Goal: Task Accomplishment & Management: Use online tool/utility

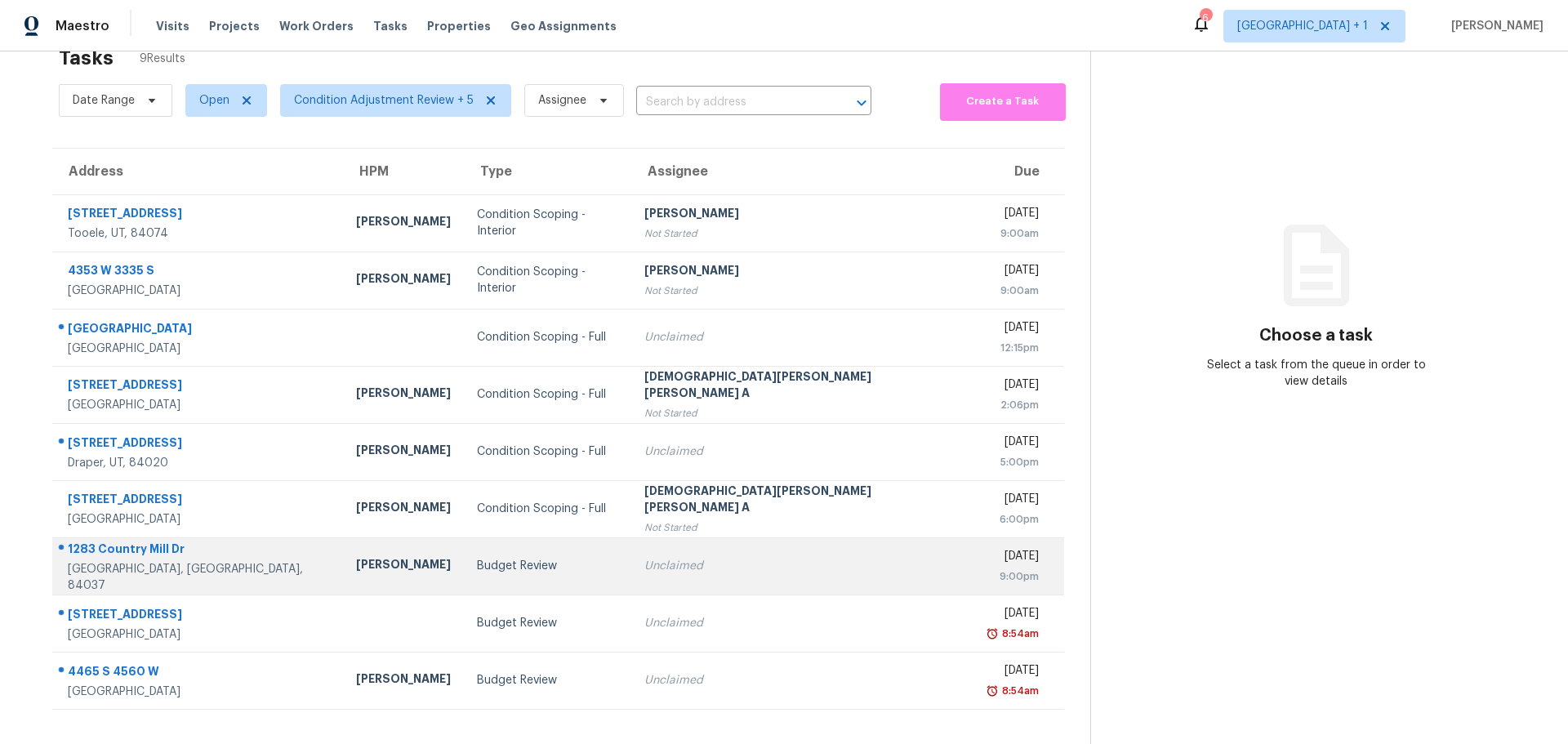
scroll to position [64, 0]
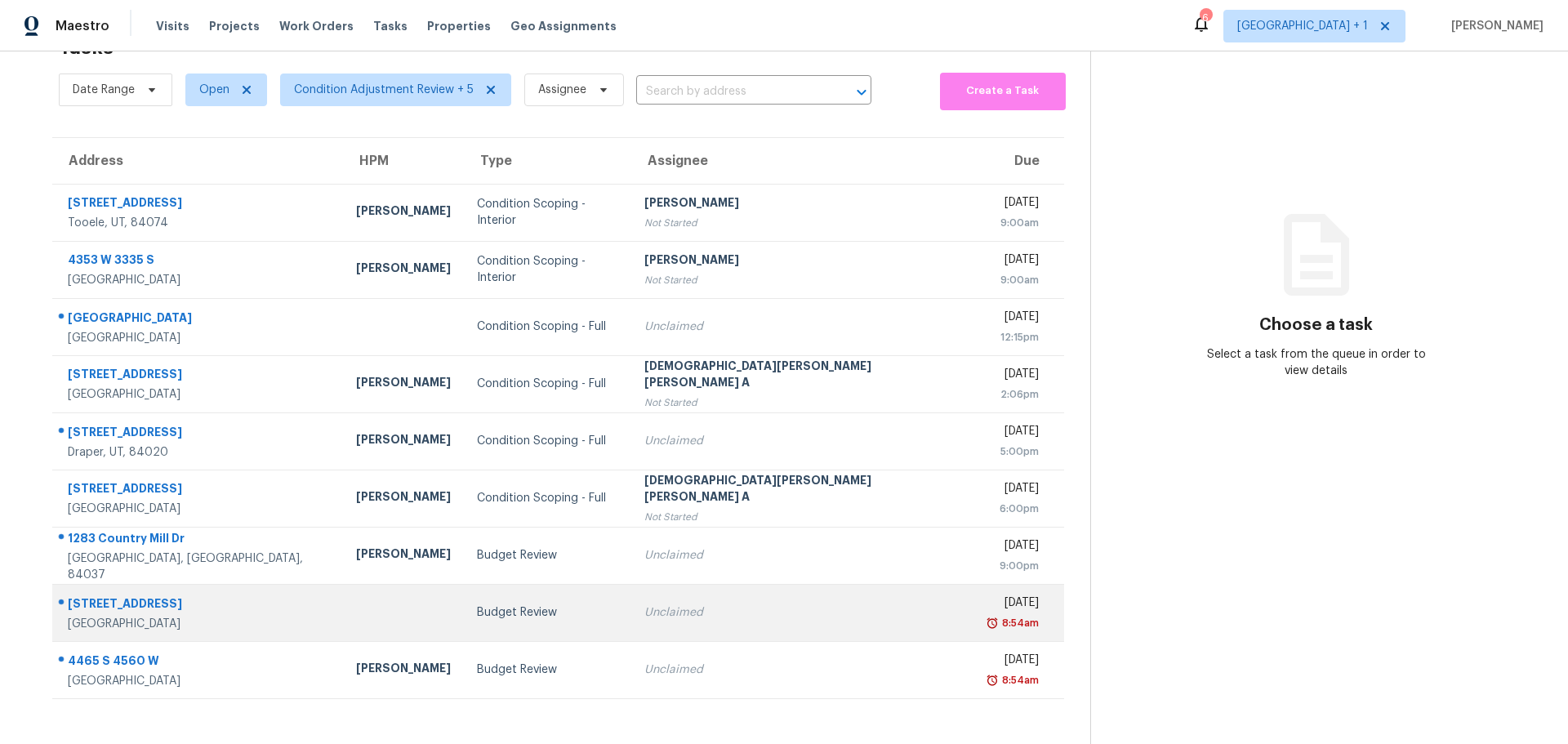
click at [252, 616] on div "[GEOGRAPHIC_DATA]" at bounding box center [199, 624] width 262 height 16
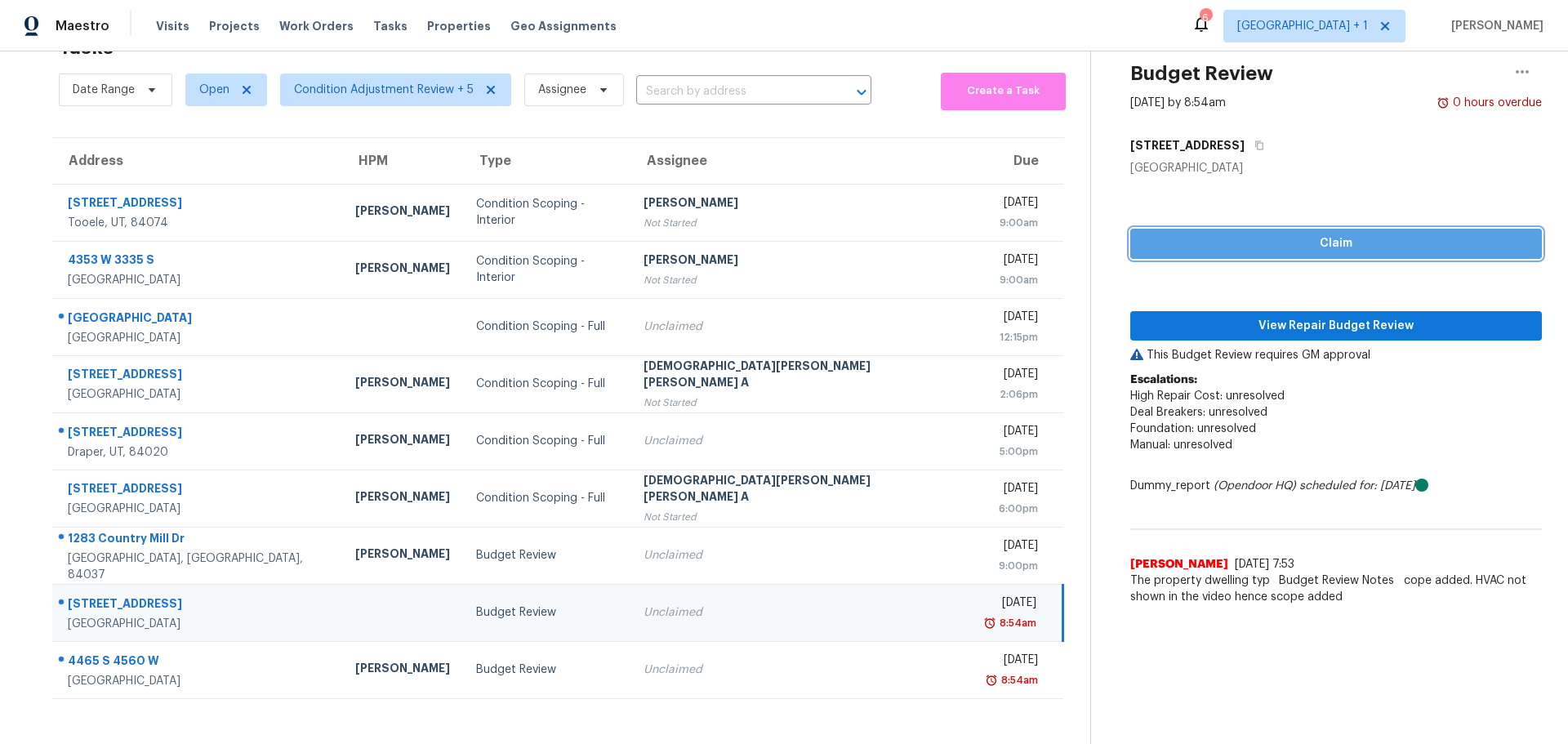
click at [1162, 233] on span "Claim" at bounding box center [1337, 243] width 385 height 20
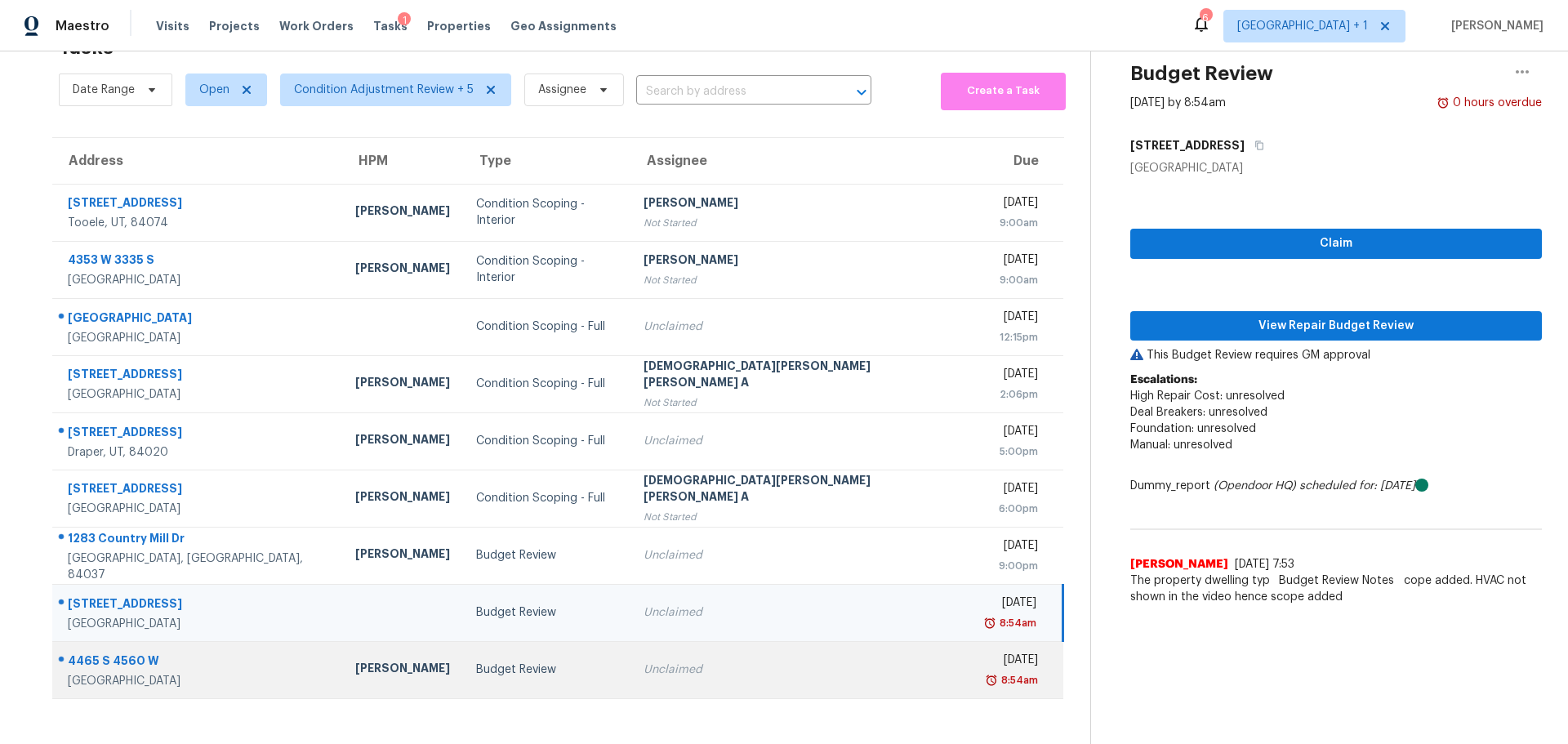
click at [519, 665] on div "Budget Review" at bounding box center [546, 669] width 142 height 16
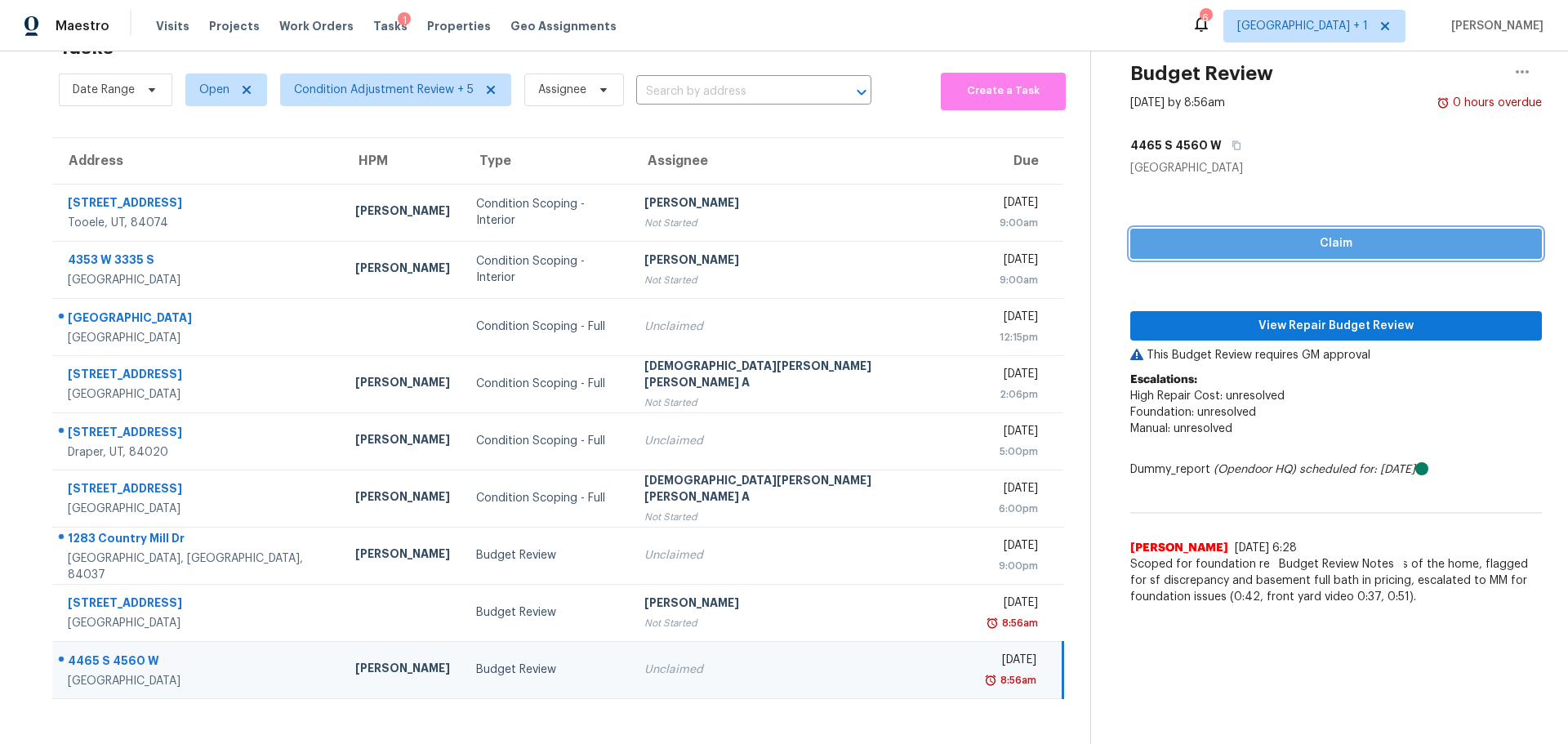
click at [1149, 233] on span "Claim" at bounding box center [1337, 243] width 385 height 20
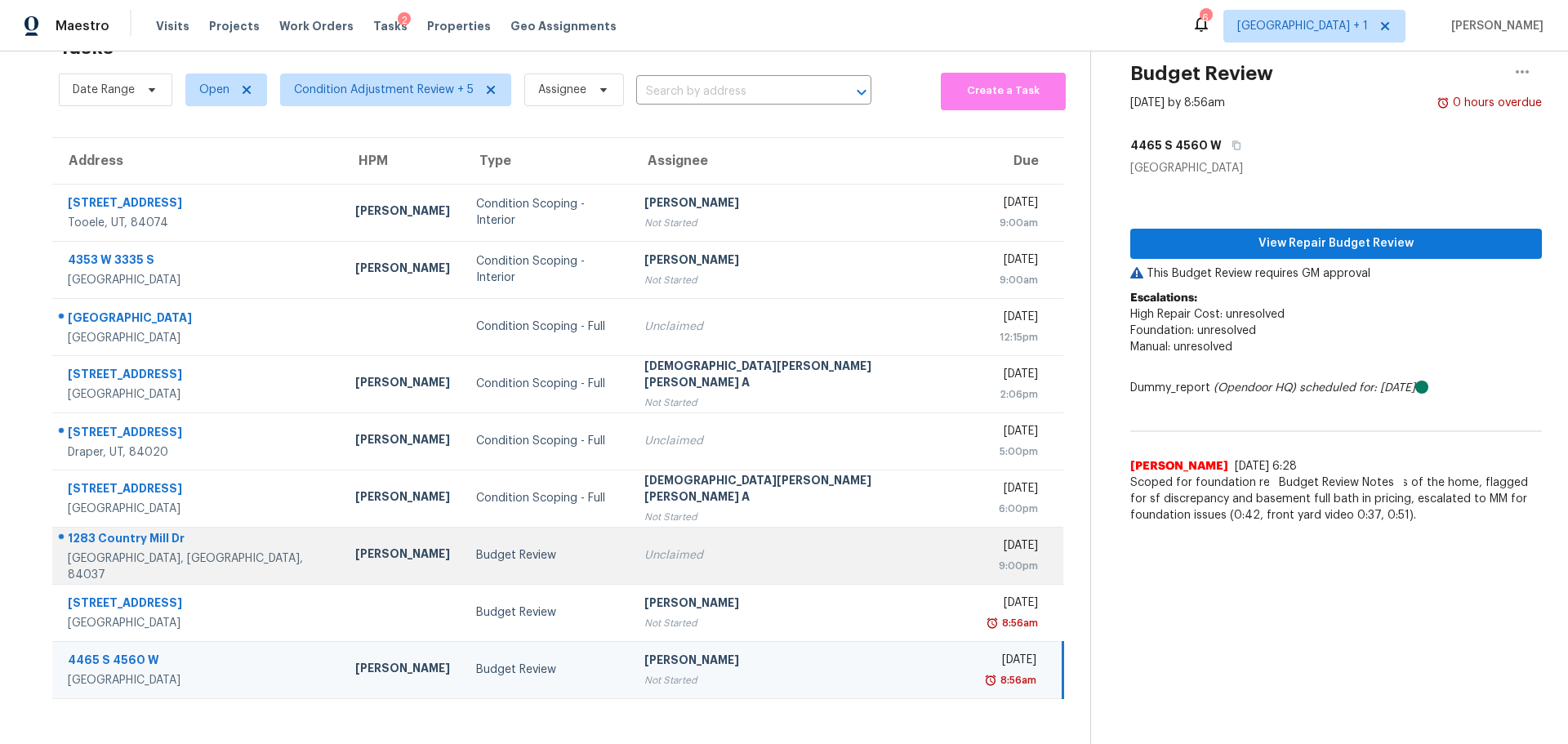
click at [522, 547] on div "Budget Review" at bounding box center [546, 555] width 142 height 16
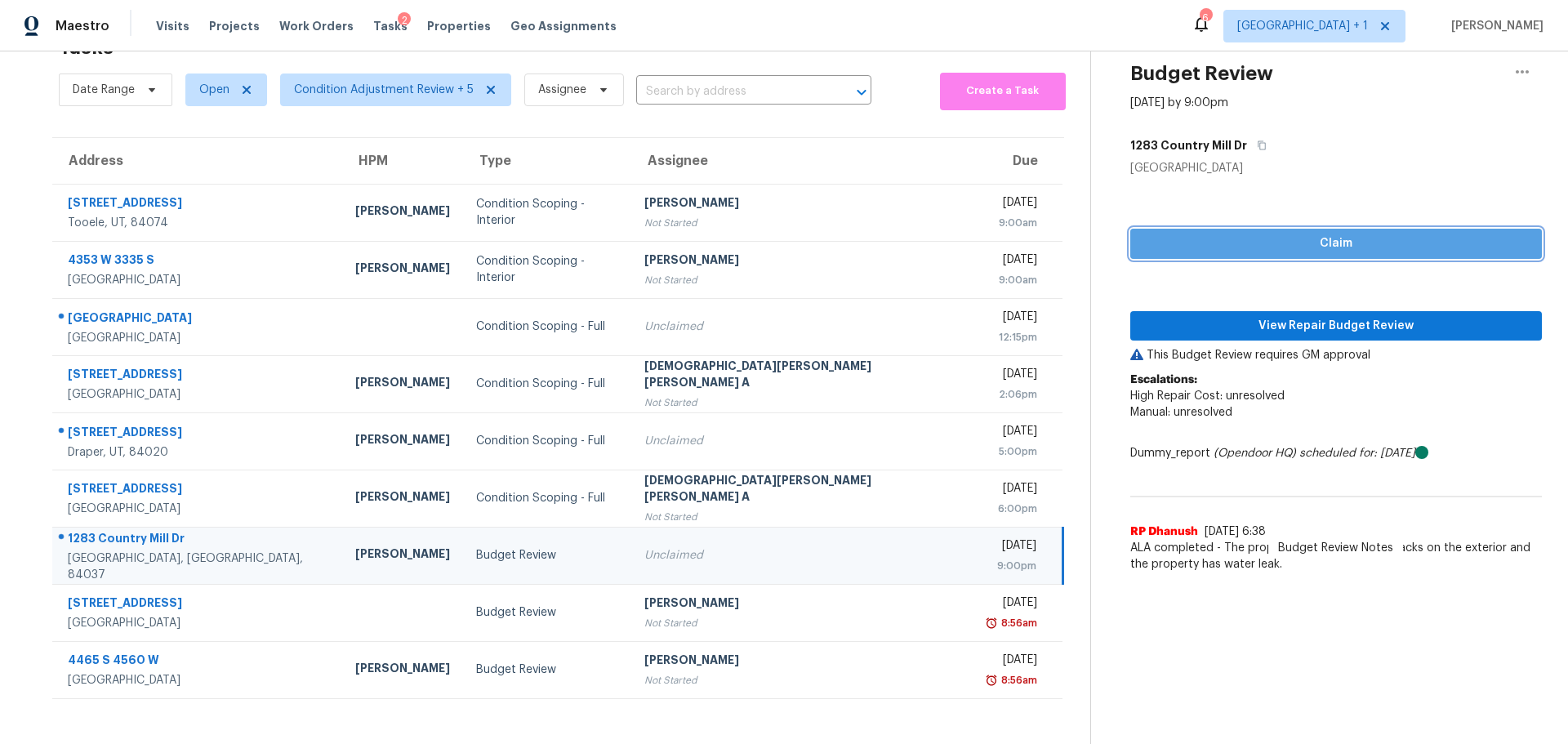
click at [1144, 233] on span "Claim" at bounding box center [1337, 243] width 385 height 20
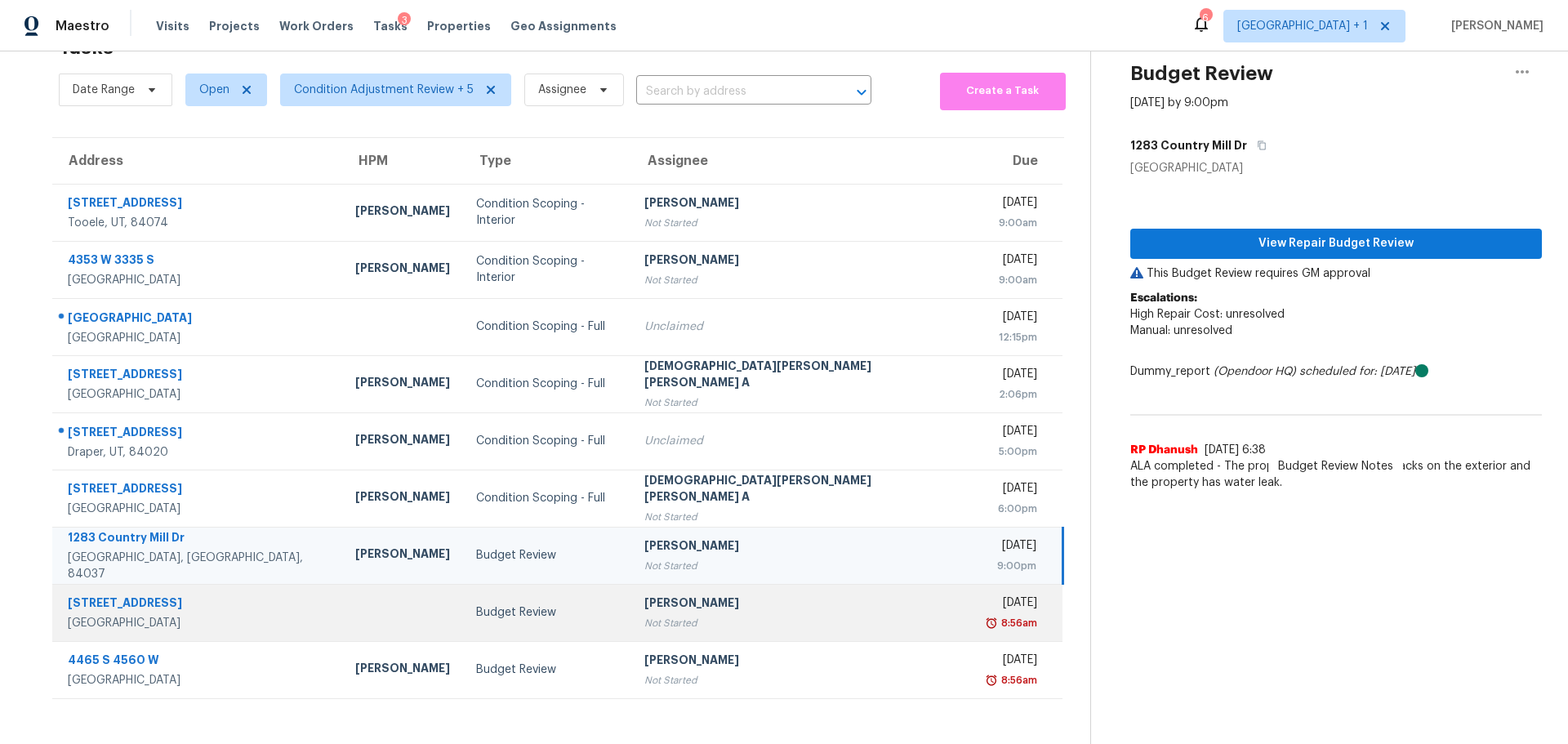
click at [569, 610] on td "Budget Review" at bounding box center [547, 612] width 169 height 57
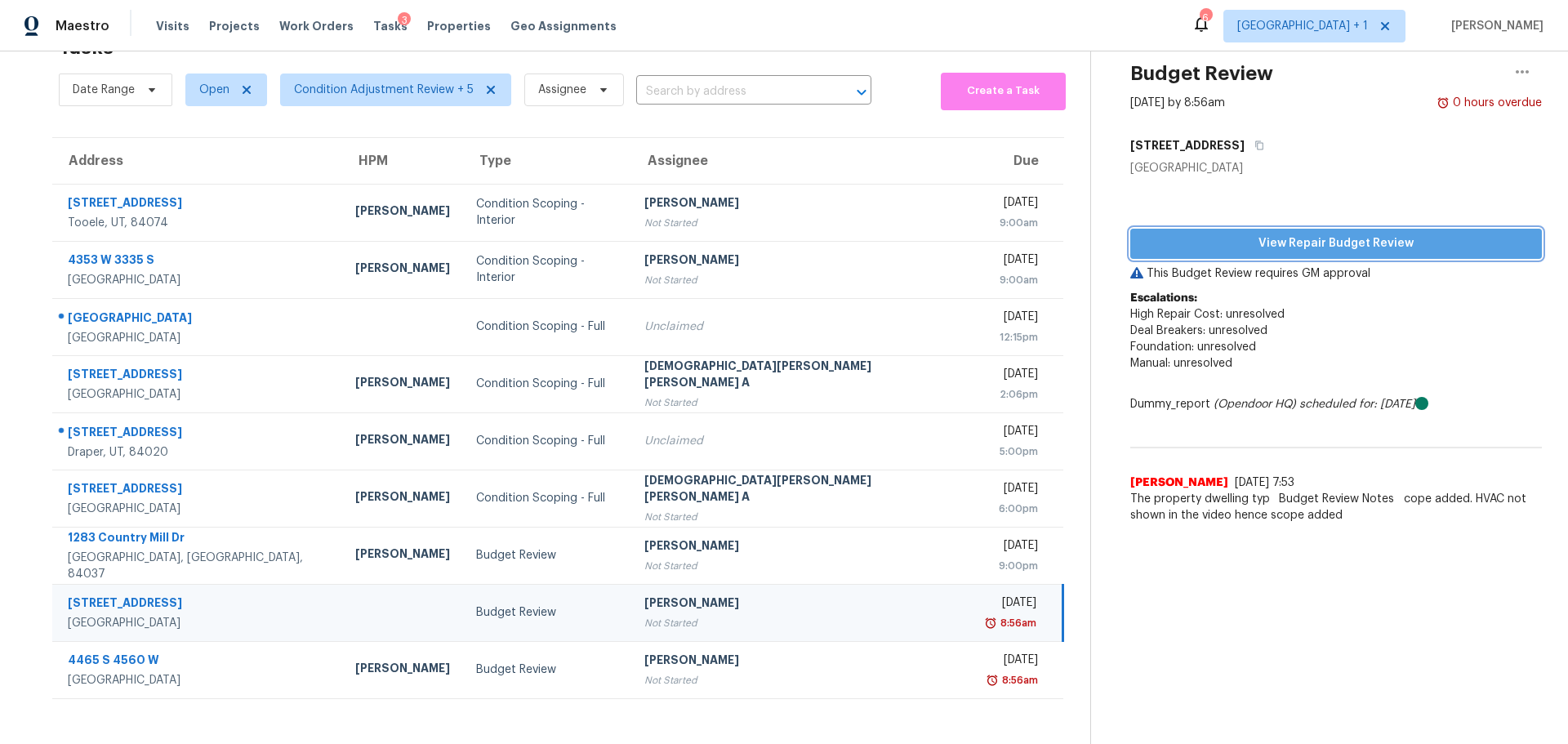
click at [1328, 233] on span "View Repair Budget Review" at bounding box center [1337, 243] width 385 height 20
click at [1222, 233] on span "View Repair Budget Review" at bounding box center [1337, 243] width 385 height 20
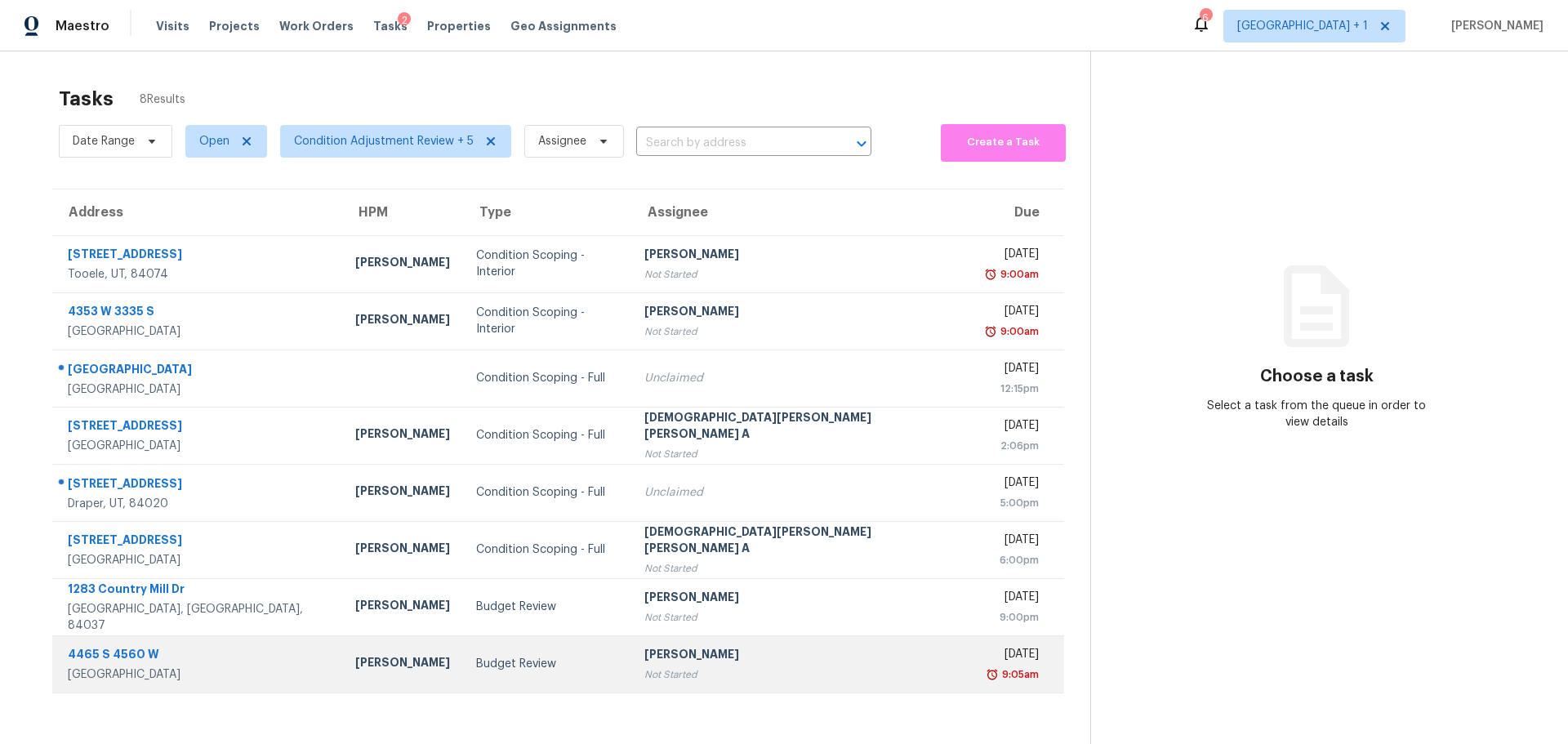
click at [543, 676] on td "Budget Review" at bounding box center [547, 663] width 168 height 57
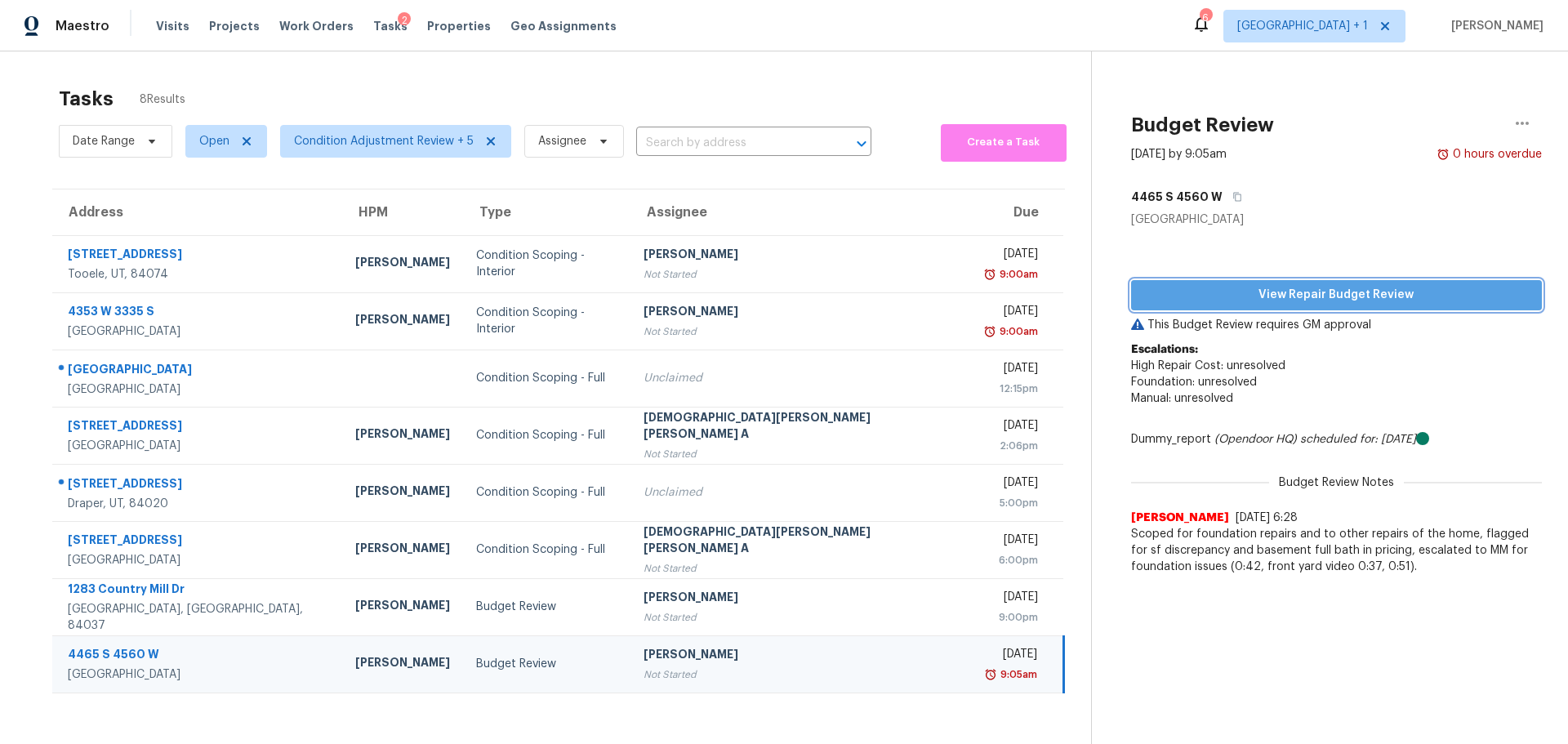
click at [1289, 286] on span "View Repair Budget Review" at bounding box center [1336, 295] width 385 height 20
